Goal: Task Accomplishment & Management: Manage account settings

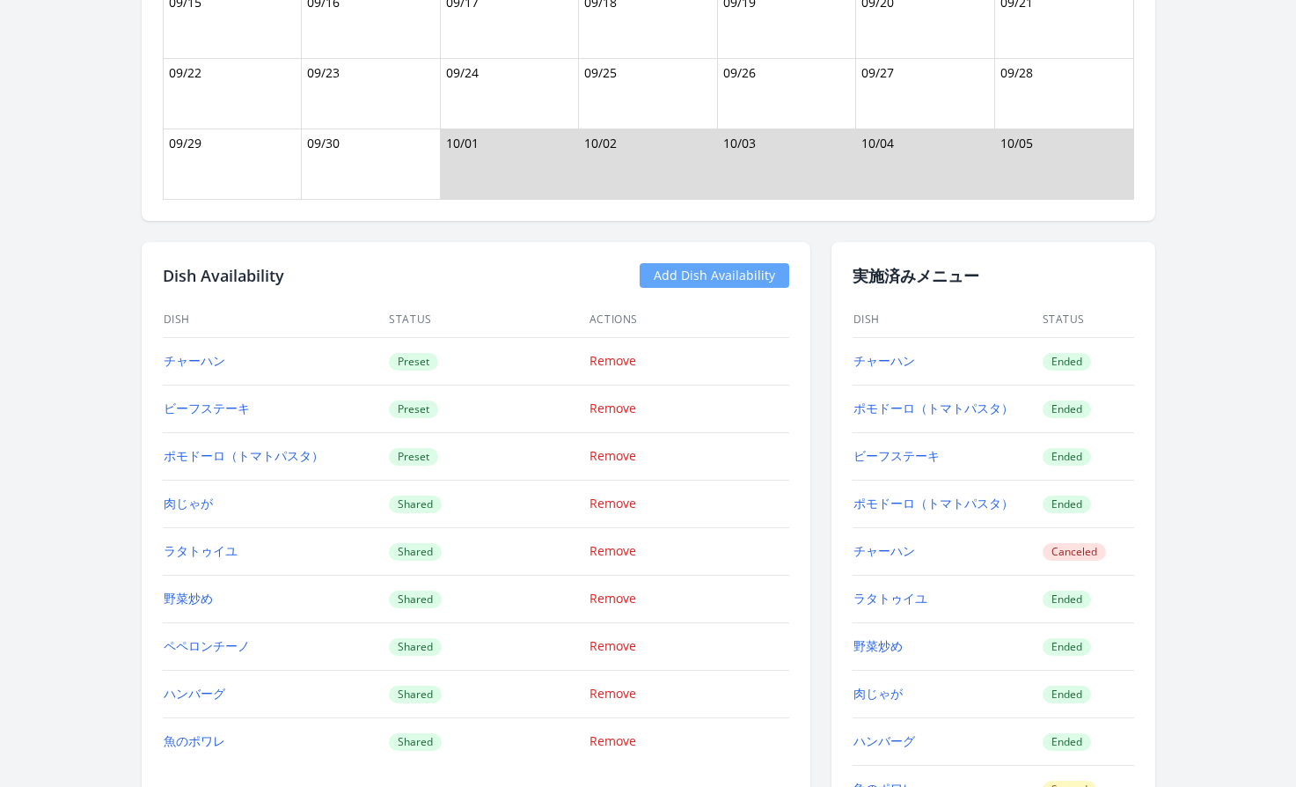
scroll to position [2598, 0]
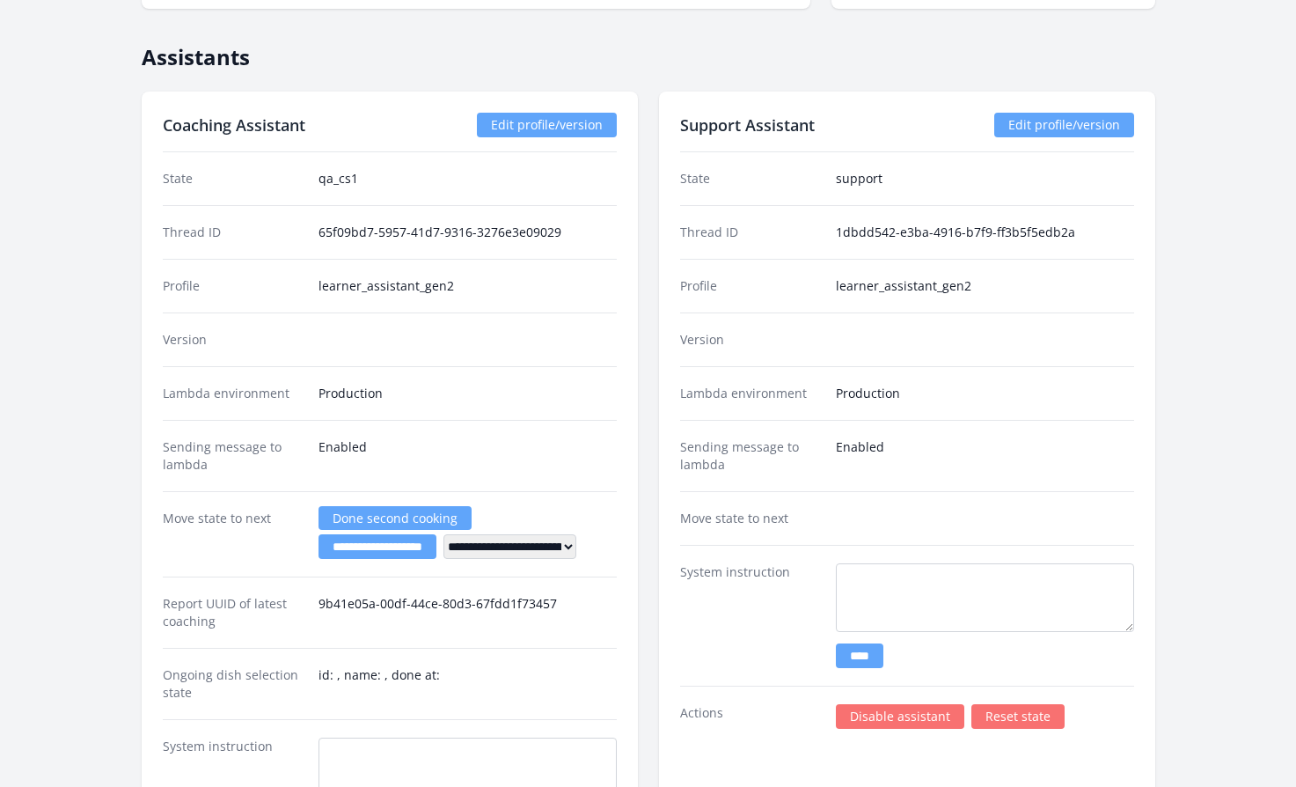
click at [878, 713] on link "Disable assistant" at bounding box center [900, 716] width 128 height 25
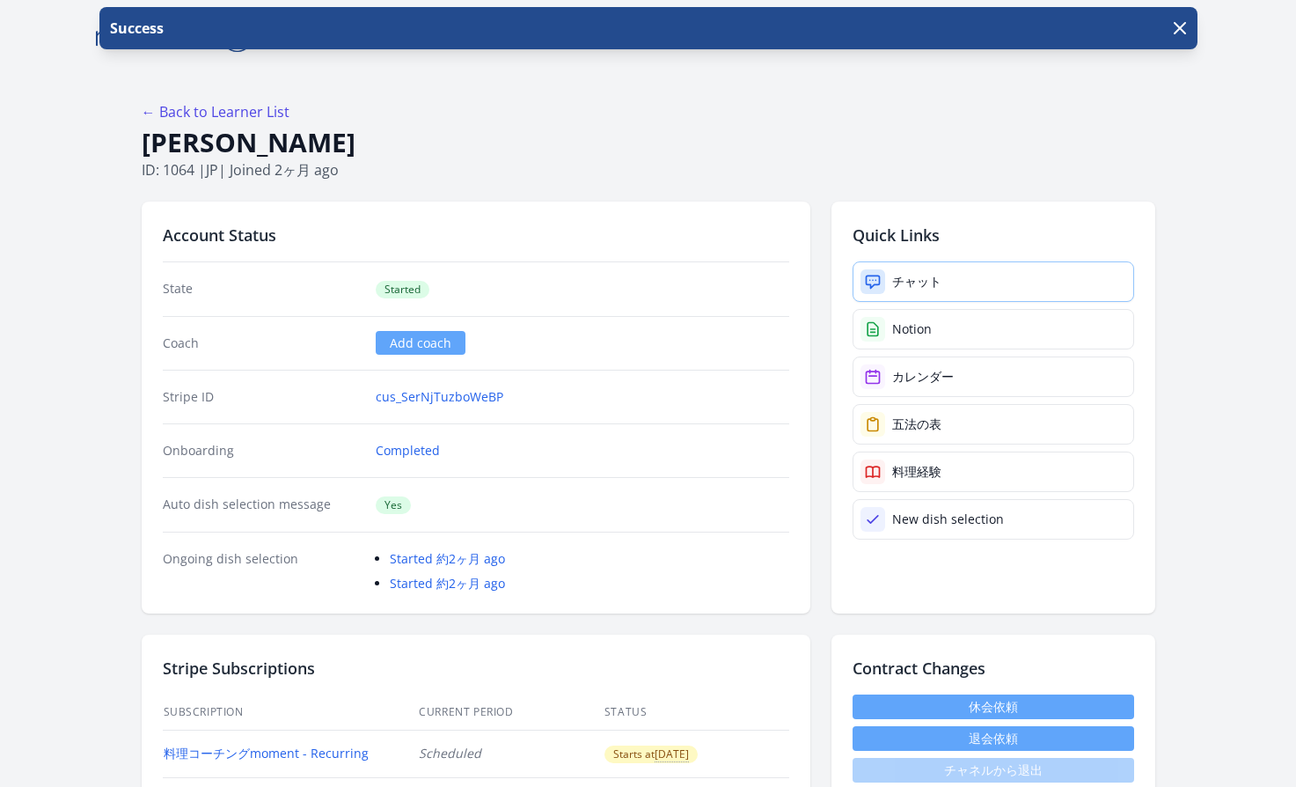
click at [919, 291] on link "チャット" at bounding box center [994, 281] width 282 height 40
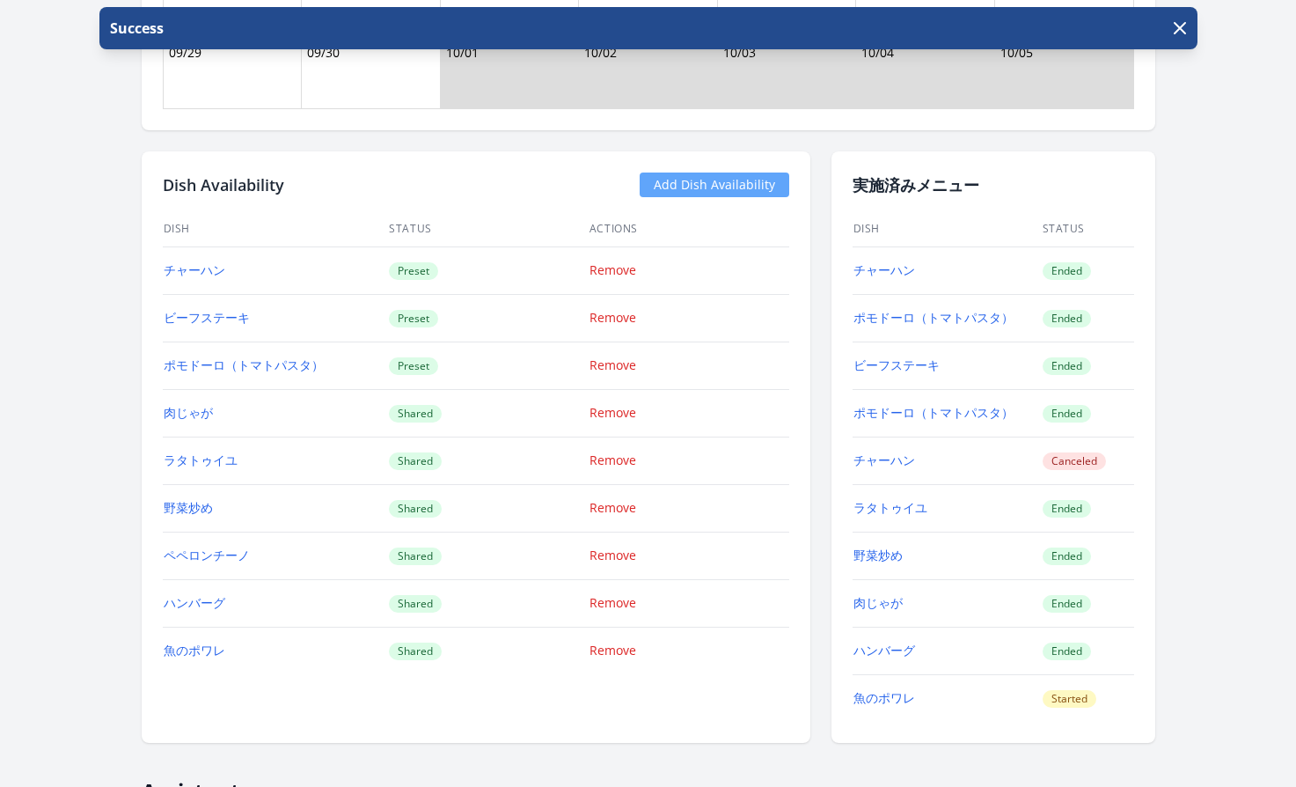
scroll to position [1951, 0]
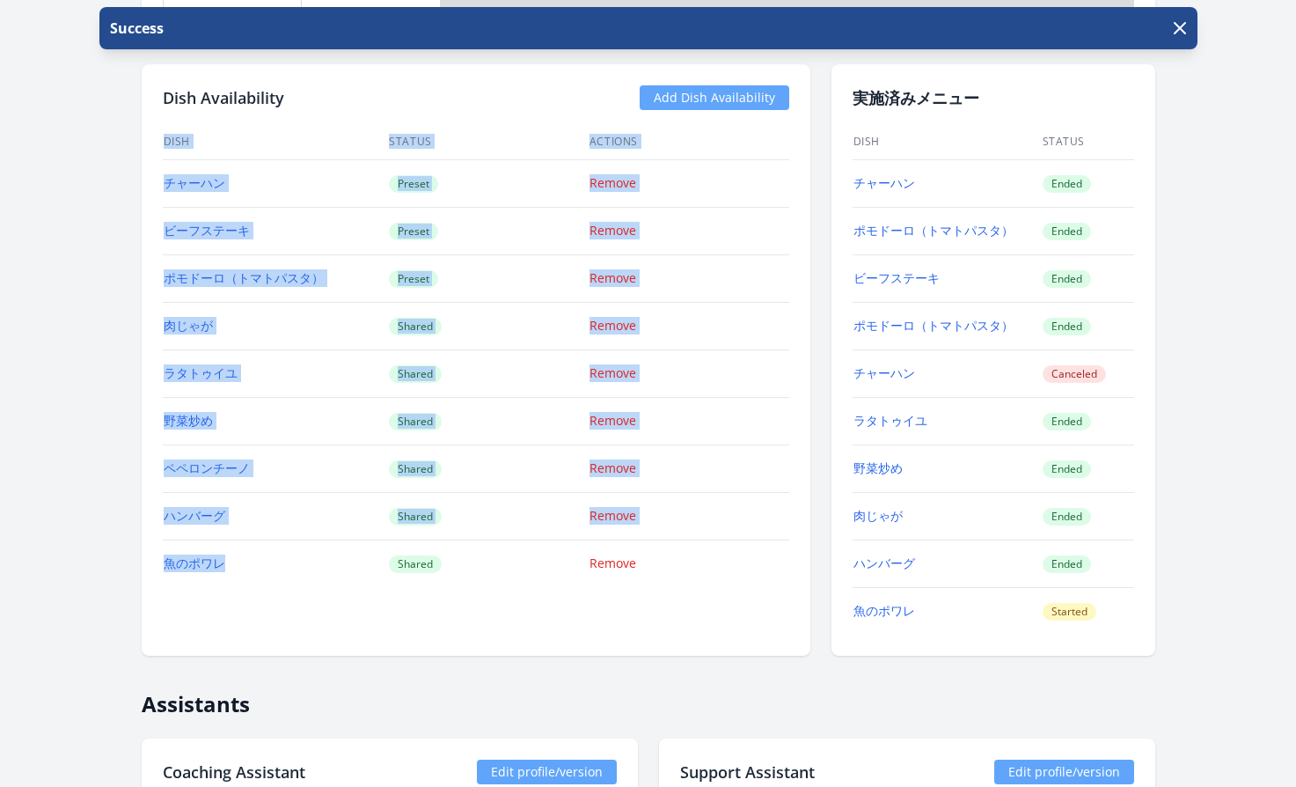
drag, startPoint x: 158, startPoint y: 177, endPoint x: 253, endPoint y: 561, distance: 396.3
click at [253, 561] on div "Dish Availability Add Dish Availability Dish Status Actions チャーハン Preset Remove…" at bounding box center [476, 359] width 669 height 591
copy div "Dish Status Actions チャーハン Preset Remove ビーフステーキ Preset Remove ポモドーロ（トマトパスタ） Pre…"
click at [127, 220] on div "← Back to Learner List Yui Nakamura ID: 1064 | jp | Joined 2ヶ月 ago Account Stat…" at bounding box center [648, 450] width 1126 height 4656
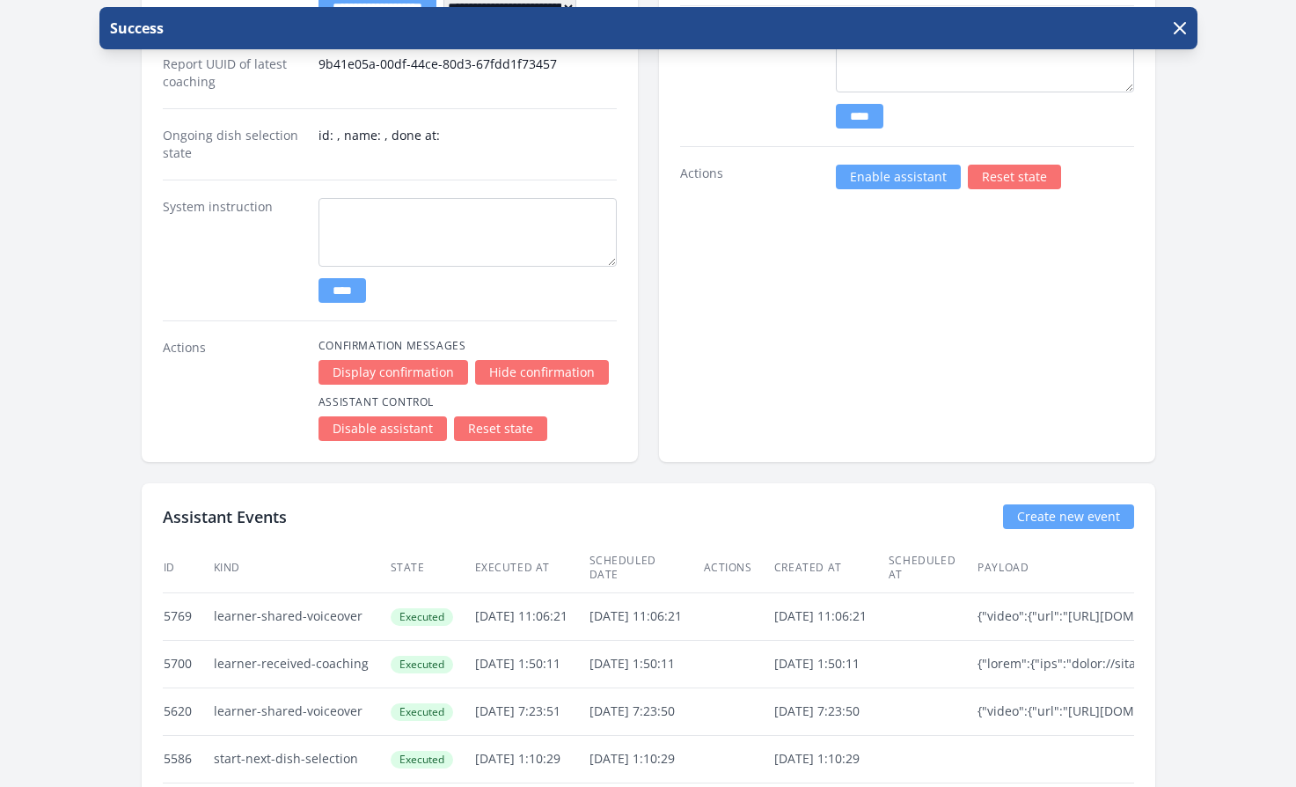
scroll to position [3116, 0]
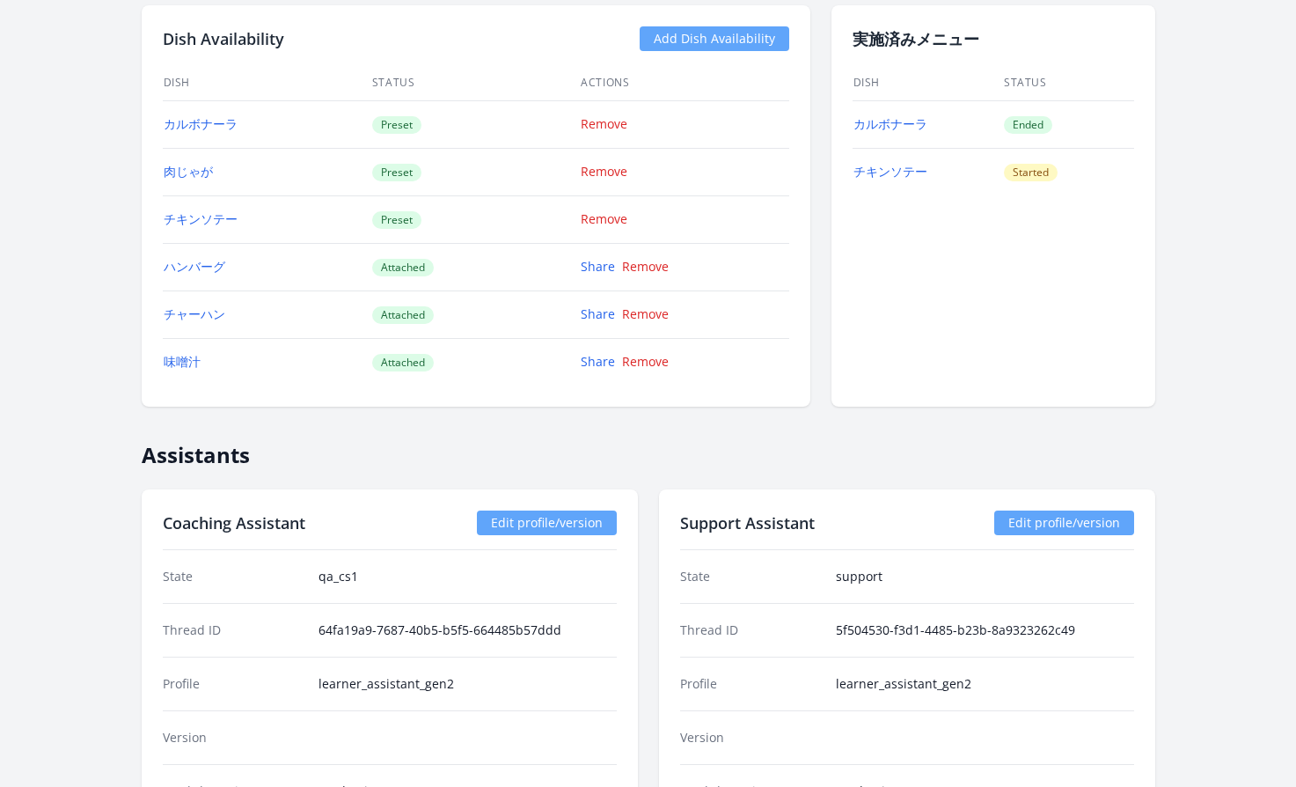
scroll to position [2341, 0]
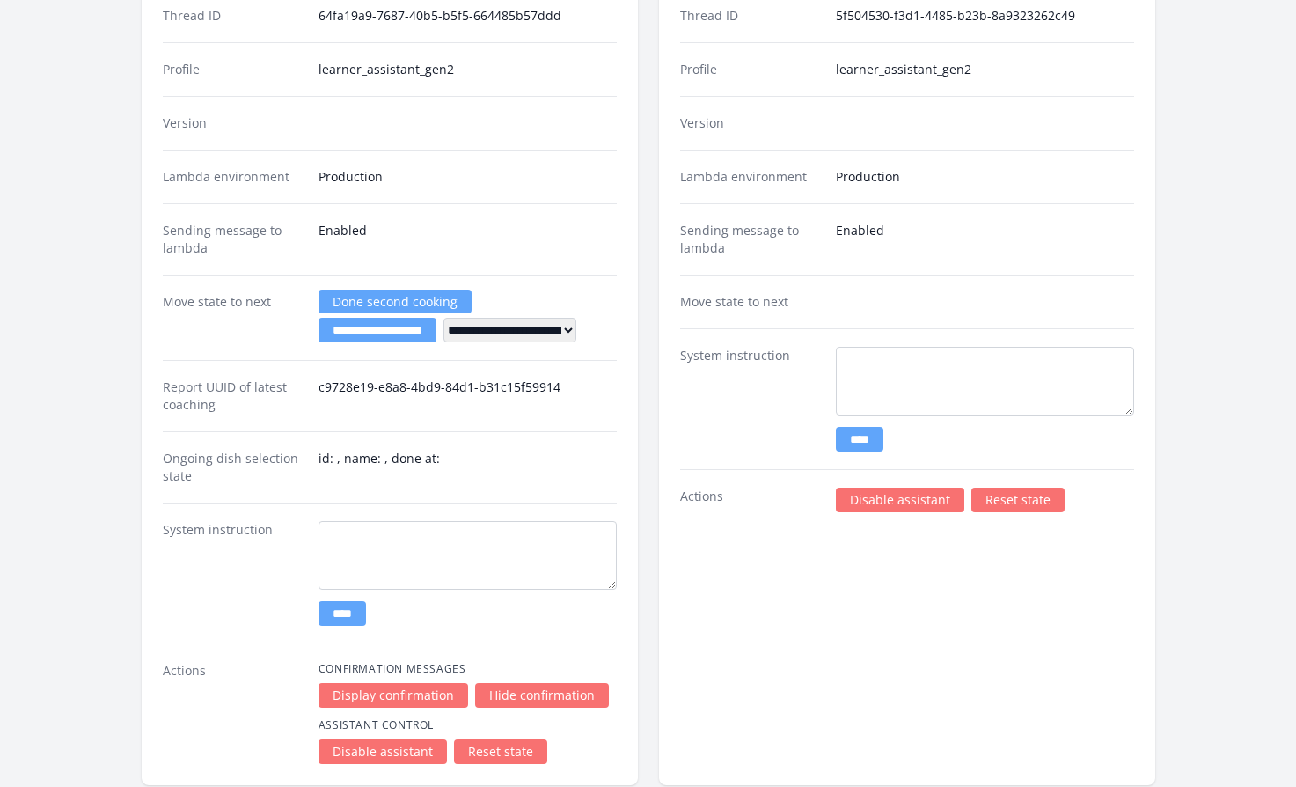
click at [883, 511] on link "Disable assistant" at bounding box center [900, 499] width 128 height 25
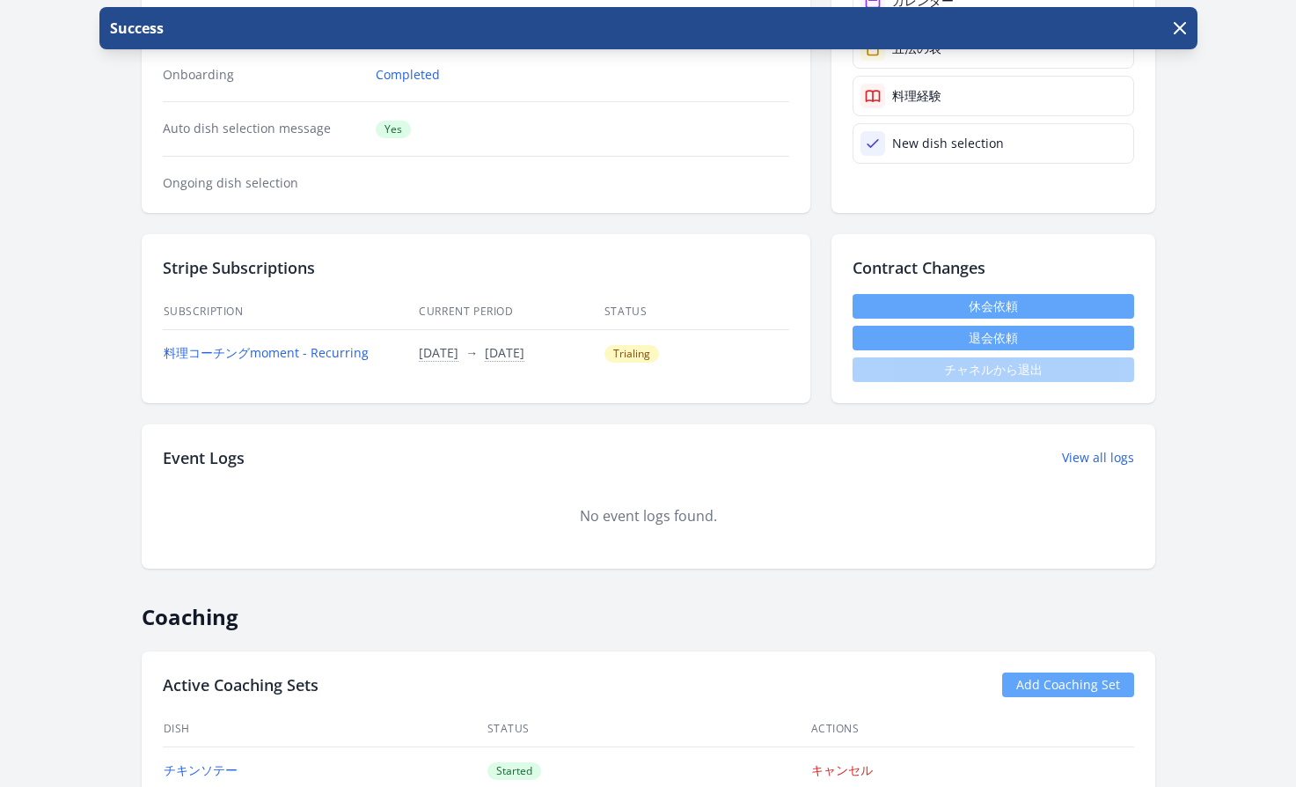
scroll to position [377, 0]
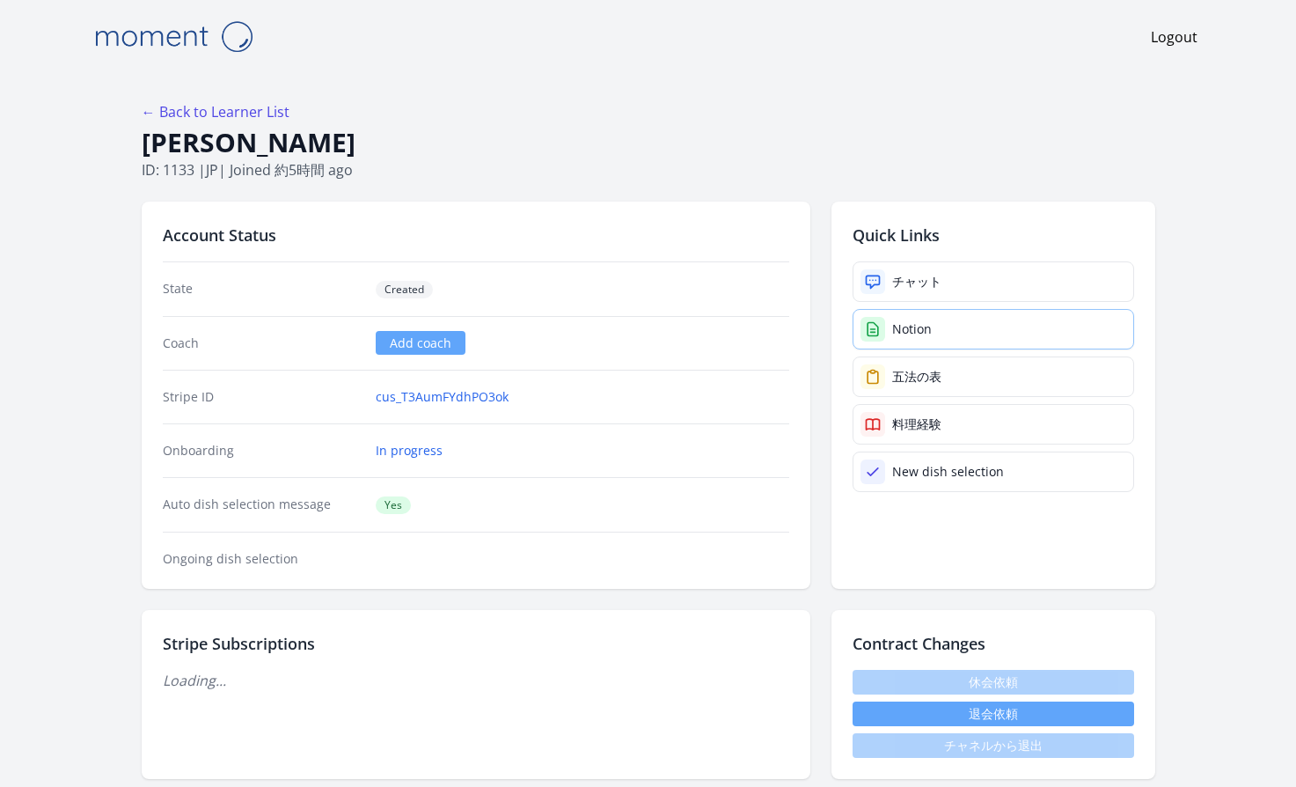
click at [895, 332] on div "Notion" at bounding box center [912, 329] width 40 height 18
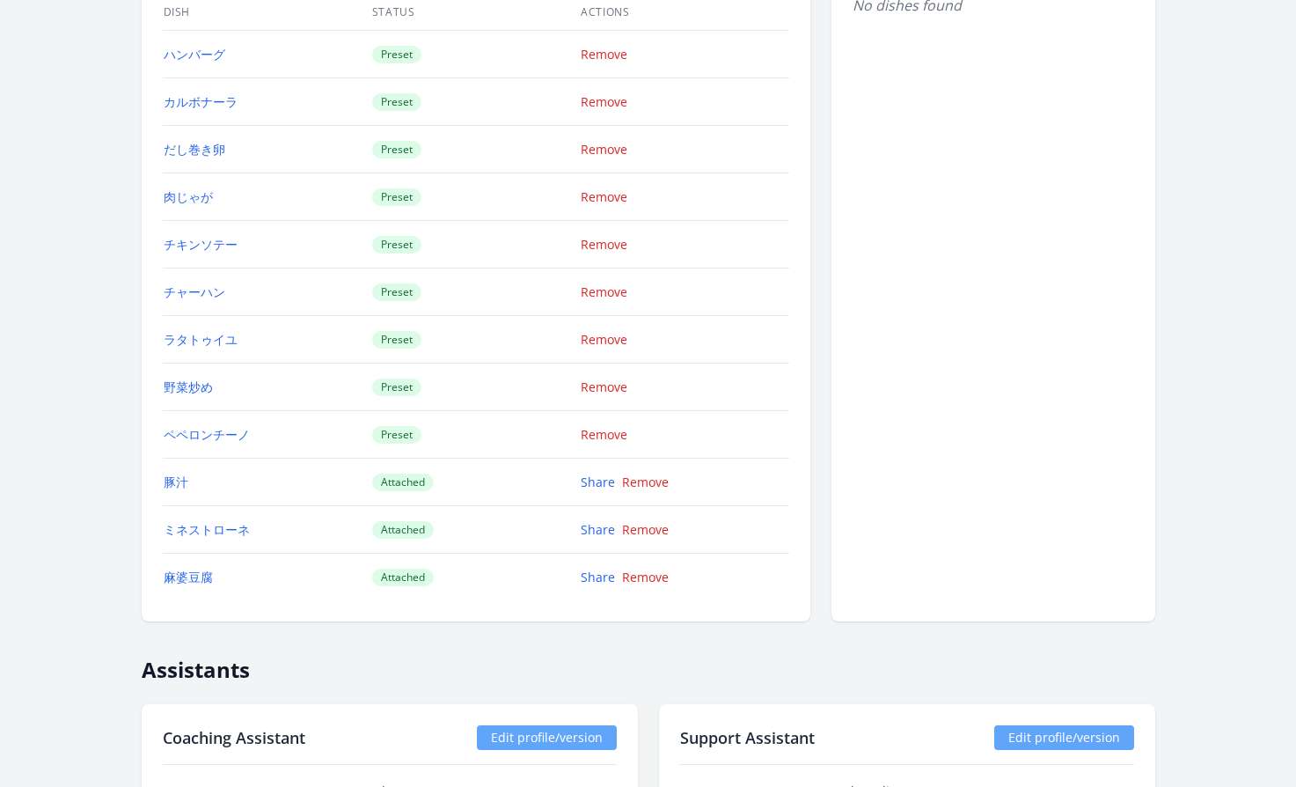
scroll to position [1982, 0]
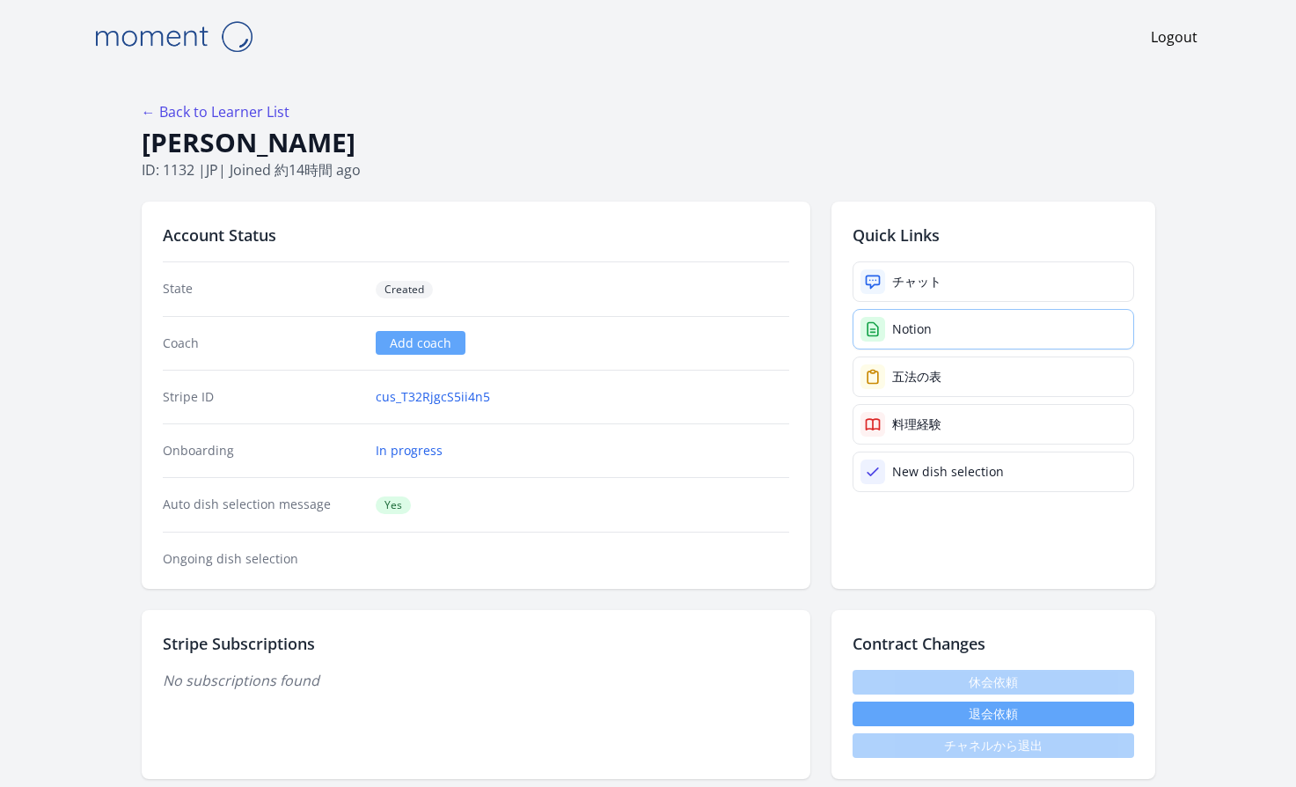
click at [907, 333] on div "Notion" at bounding box center [912, 329] width 40 height 18
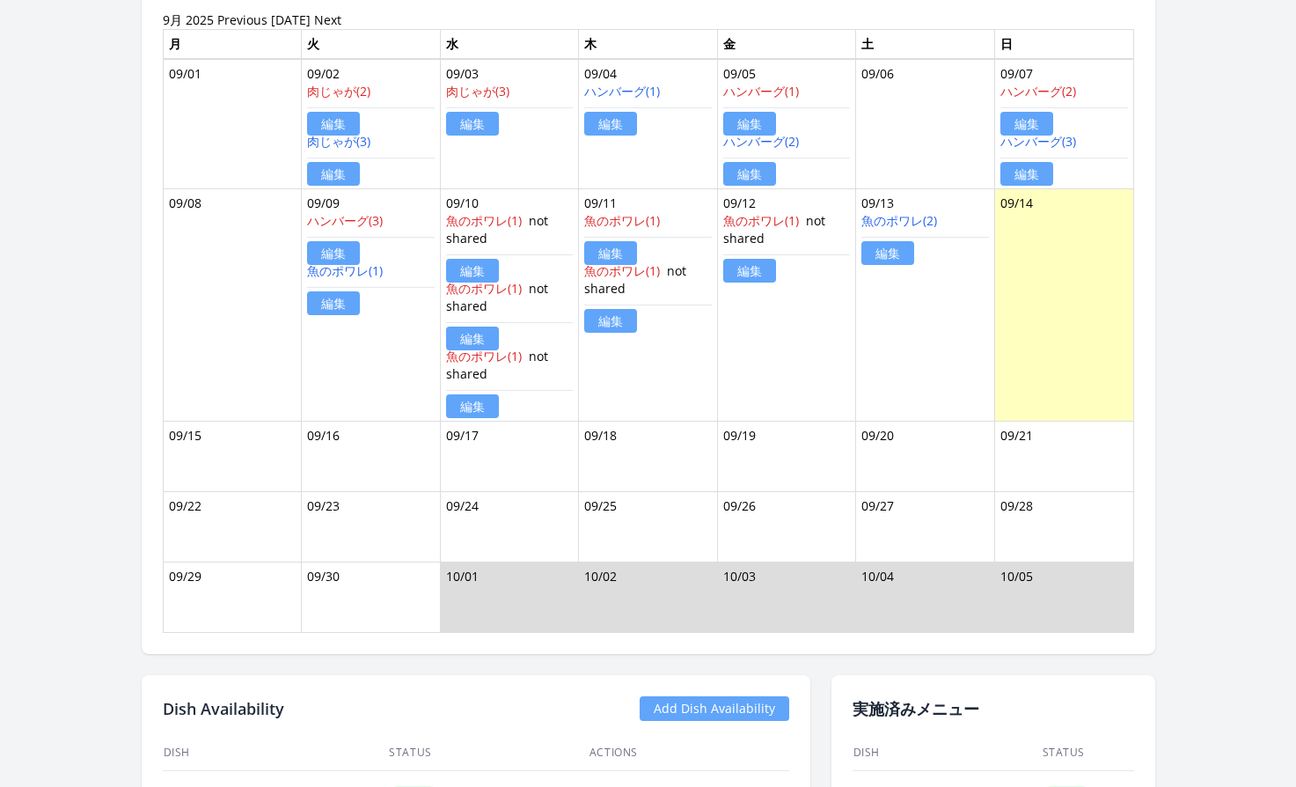
scroll to position [1912, 0]
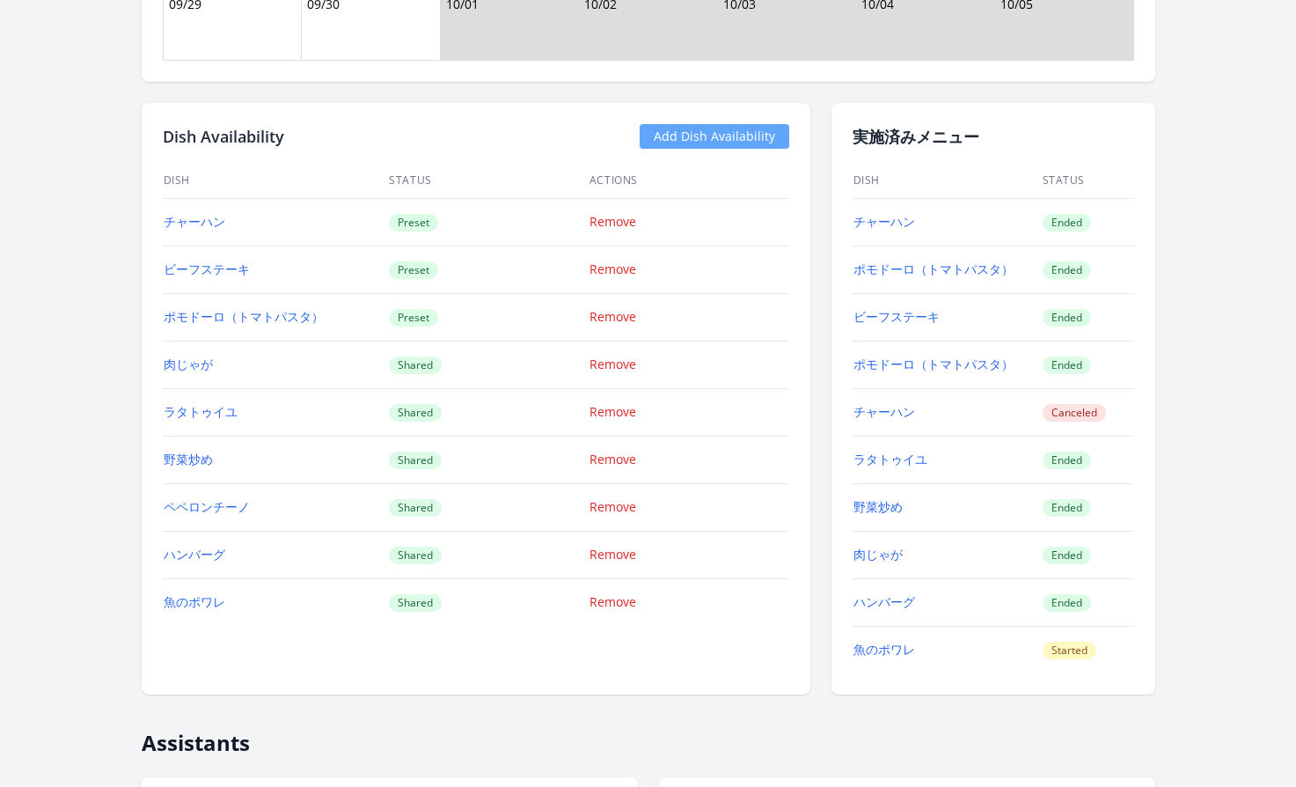
click at [707, 139] on link "Add Dish Availability" at bounding box center [715, 136] width 150 height 25
click at [685, 136] on link "Add Dish Availability" at bounding box center [715, 136] width 150 height 25
click at [680, 136] on link "Add Dish Availability" at bounding box center [715, 136] width 150 height 25
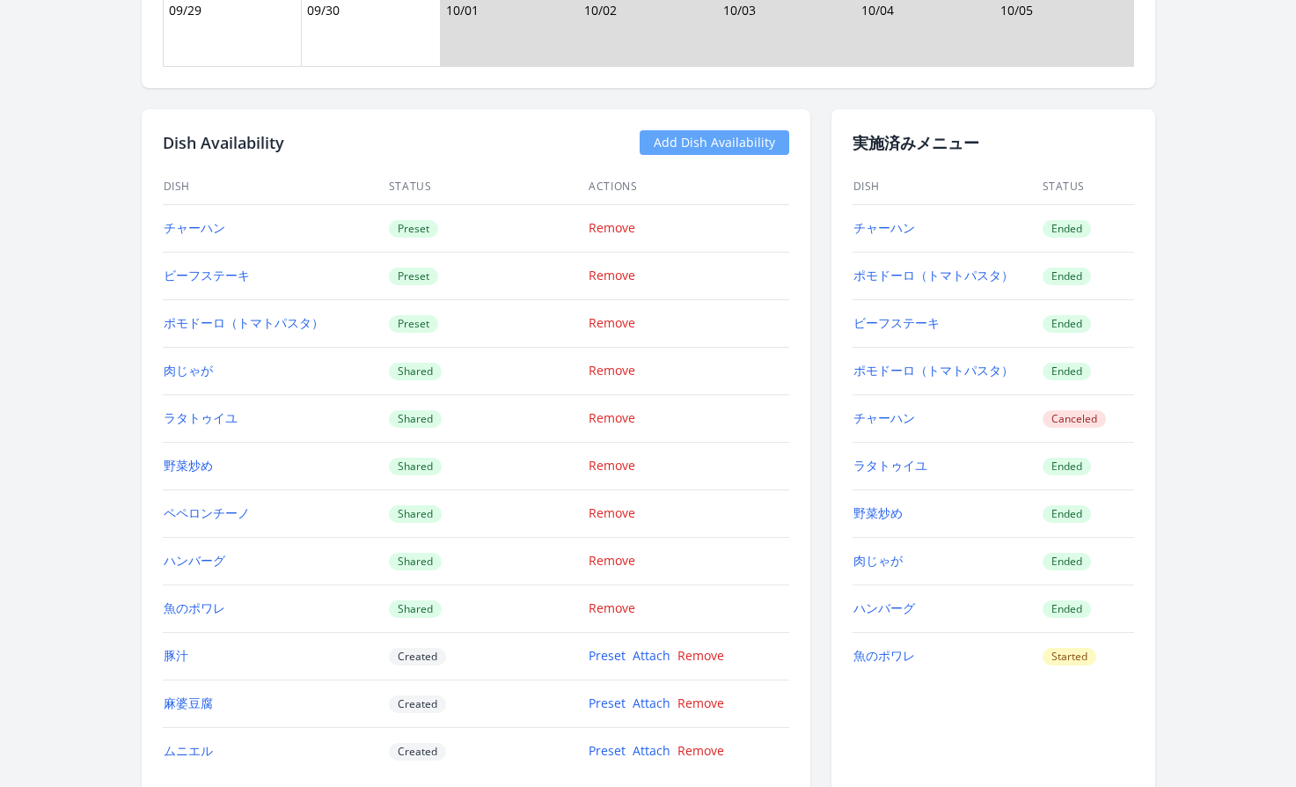
scroll to position [1906, 0]
click at [598, 656] on link "Preset" at bounding box center [607, 655] width 37 height 17
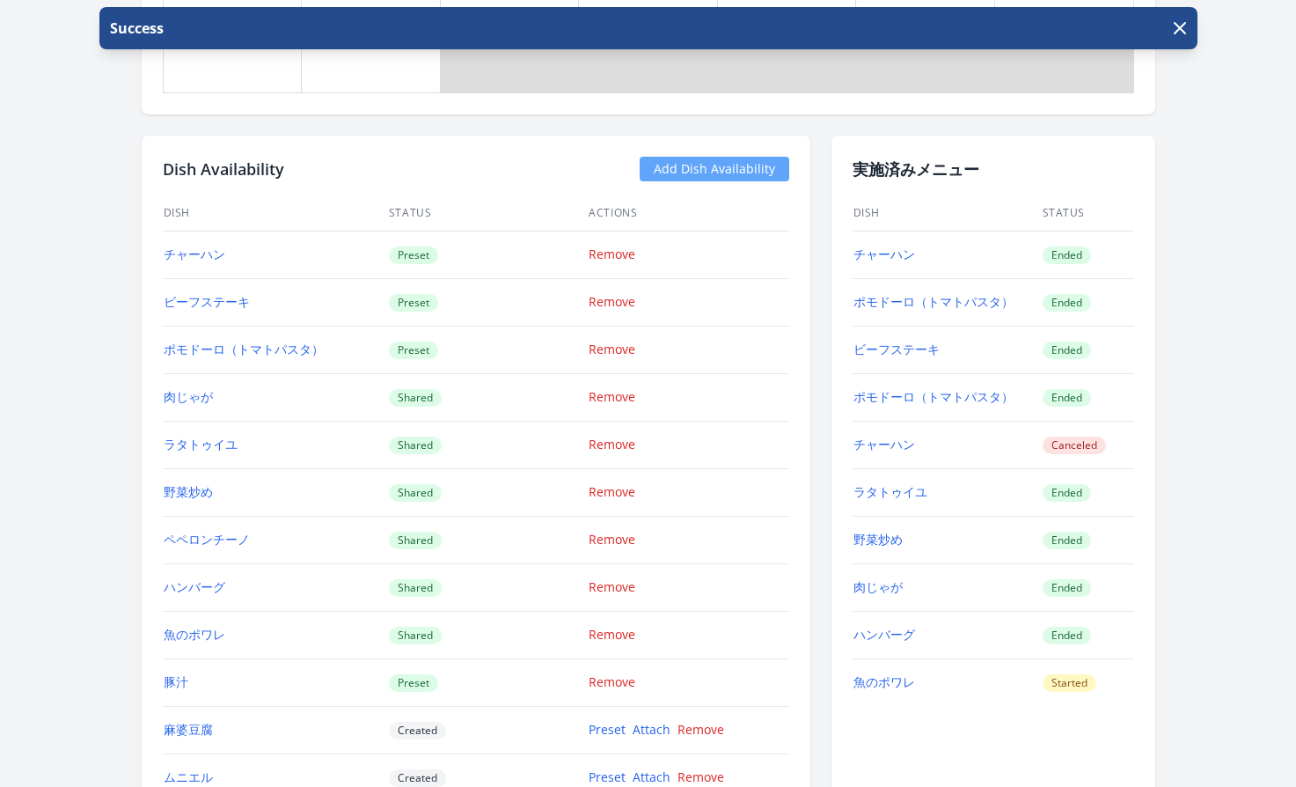
scroll to position [2467, 0]
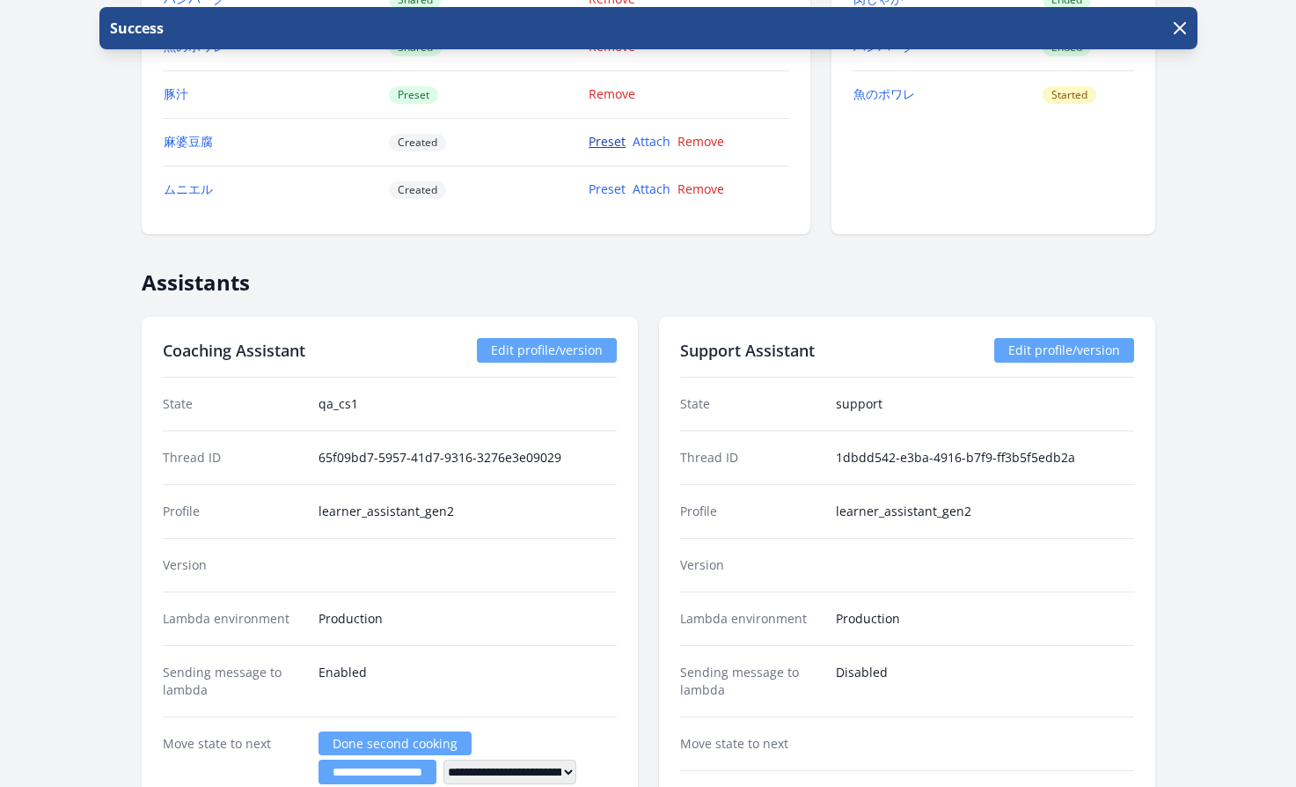
click at [607, 142] on link "Preset" at bounding box center [607, 141] width 37 height 17
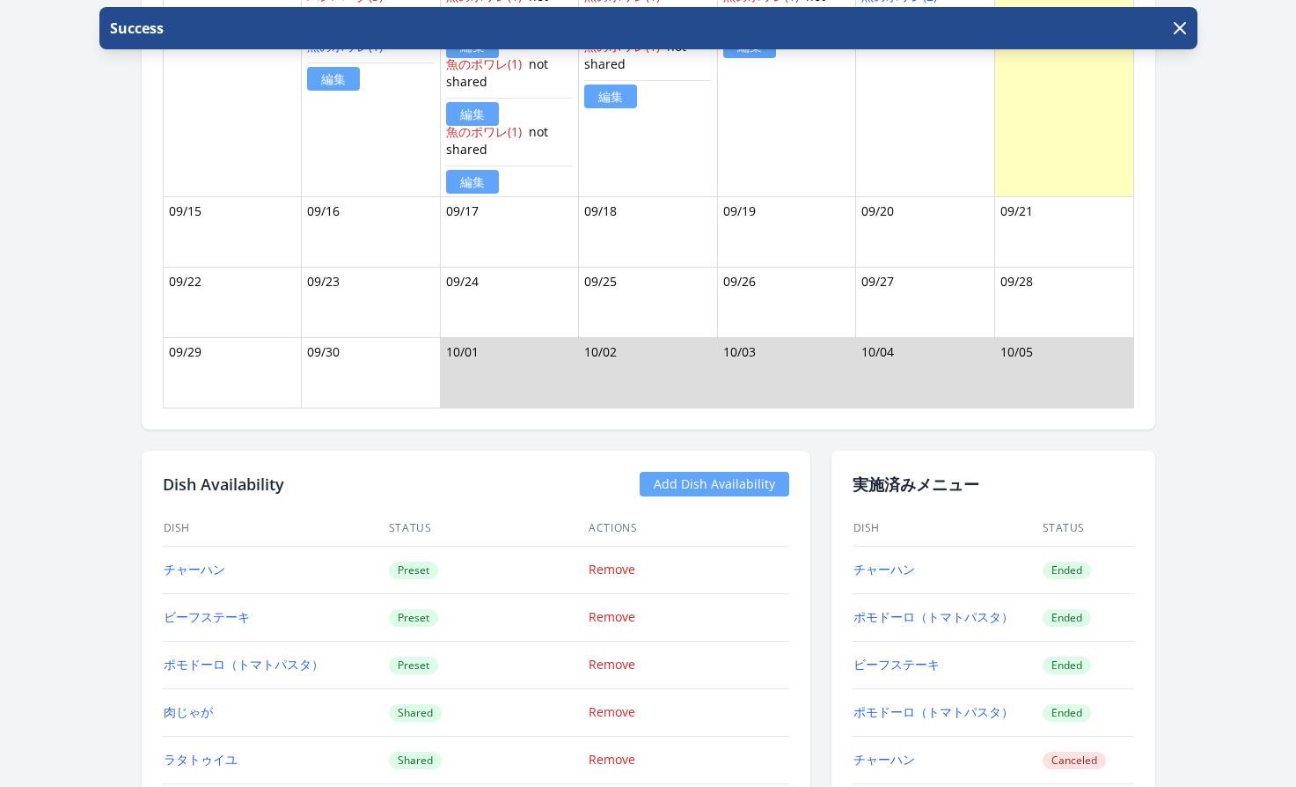
scroll to position [2404, 0]
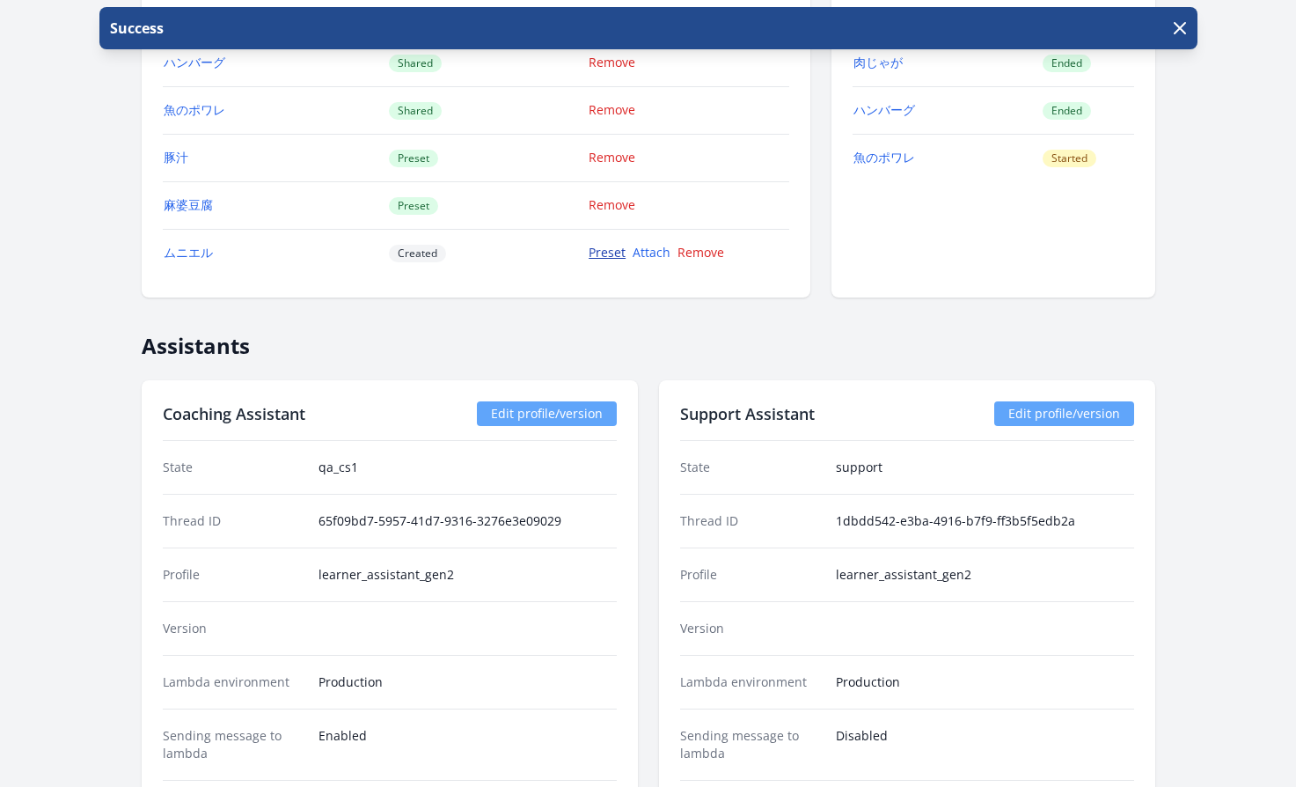
click at [600, 246] on link "Preset" at bounding box center [607, 252] width 37 height 17
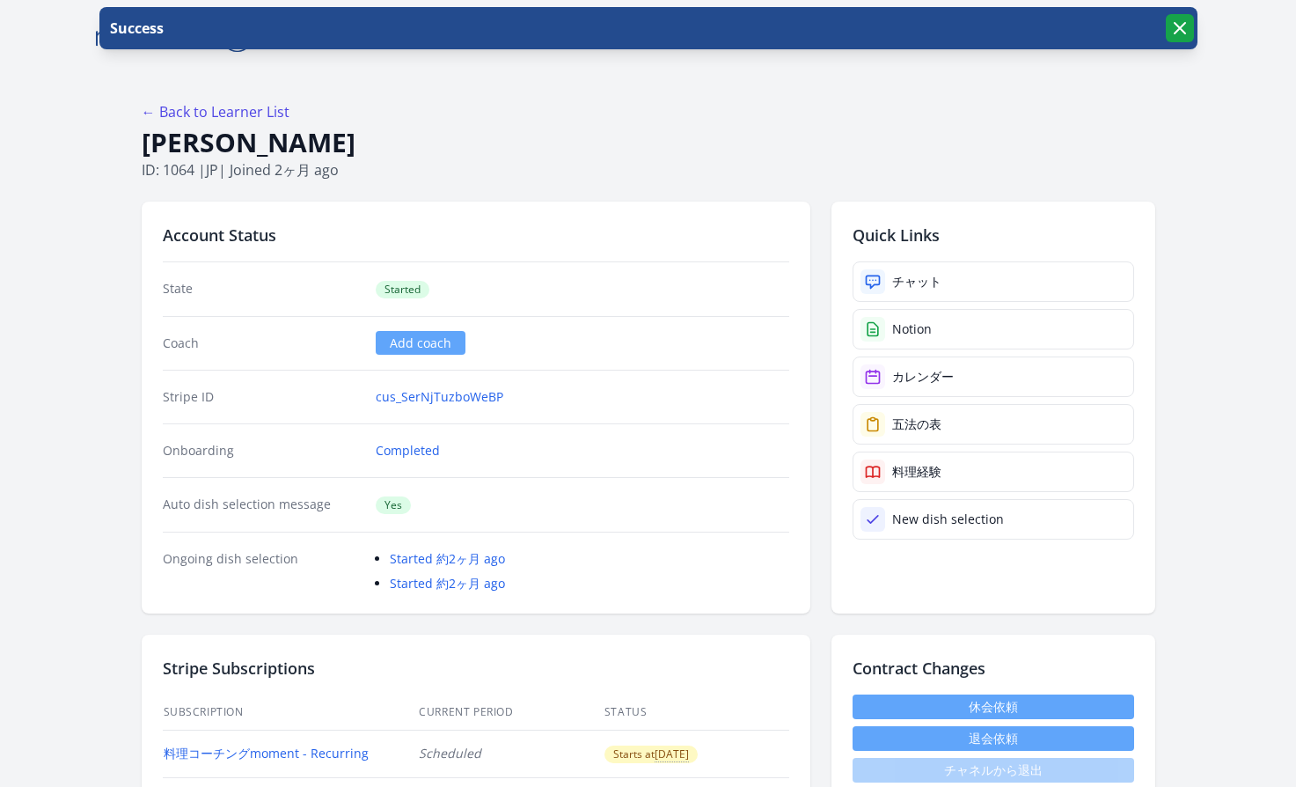
click at [1169, 29] on icon "button" at bounding box center [1179, 28] width 21 height 21
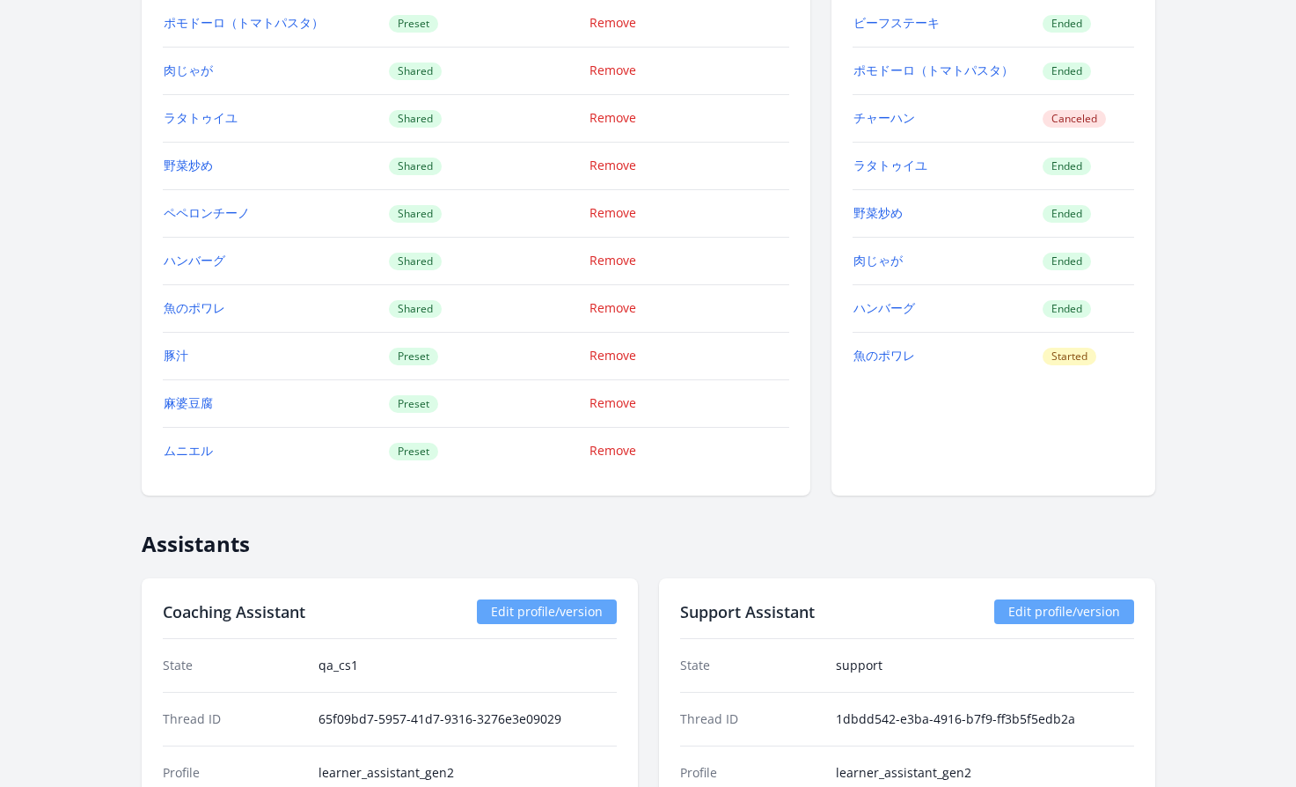
scroll to position [2238, 0]
